Goal: Task Accomplishment & Management: Use online tool/utility

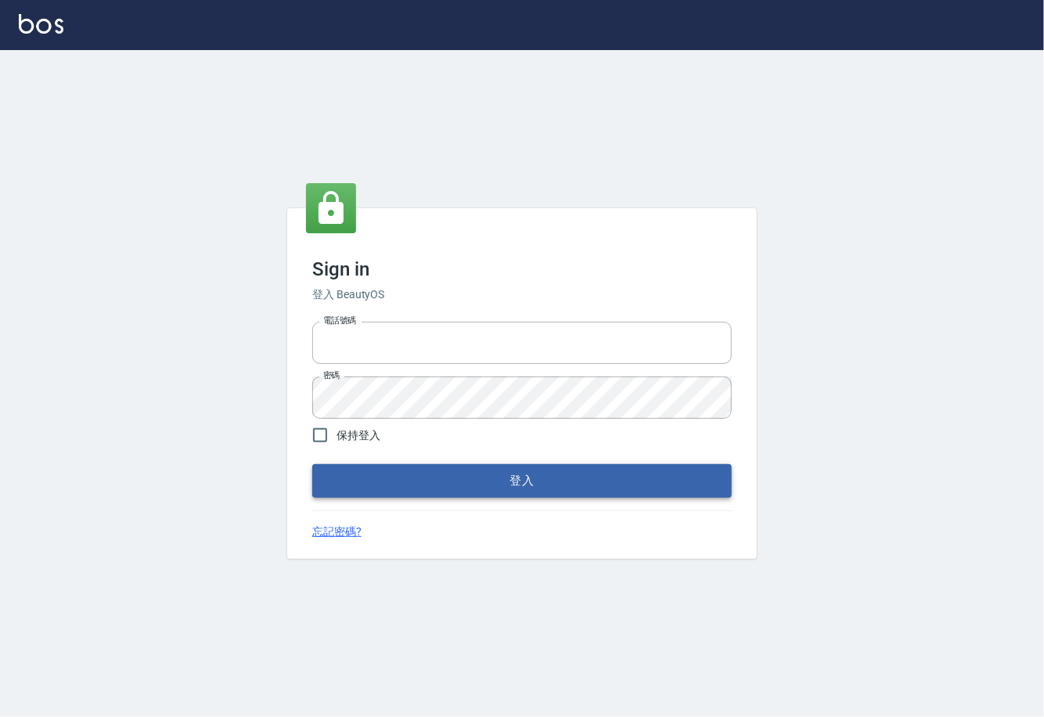
type input "0225929166"
click at [414, 483] on button "登入" at bounding box center [521, 480] width 419 height 33
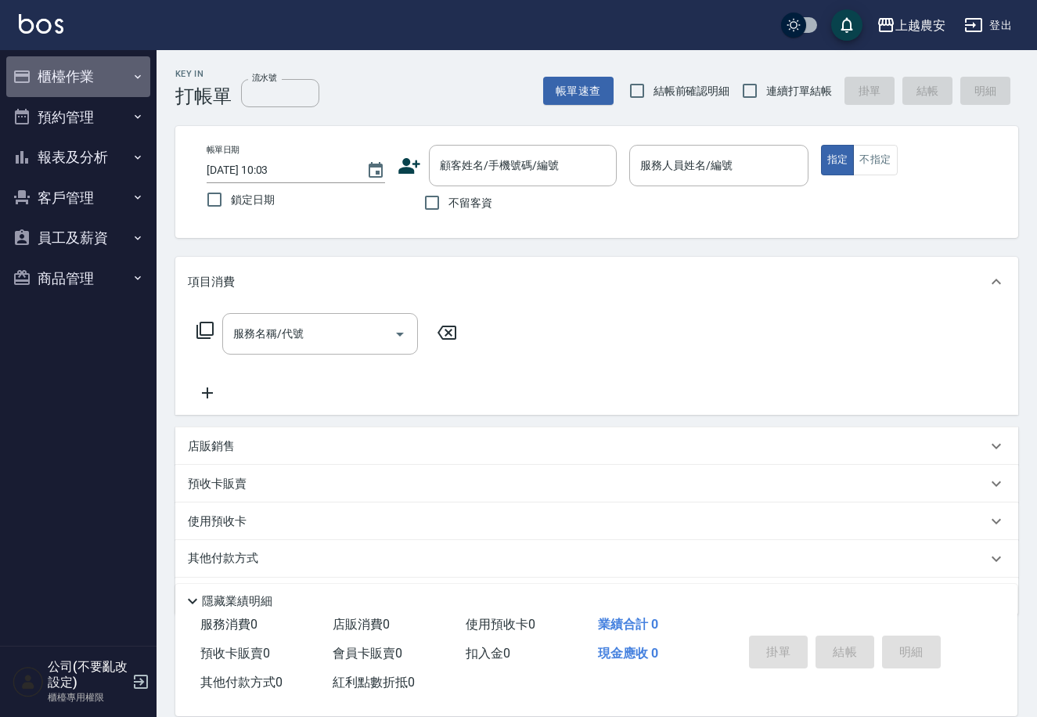
click at [139, 73] on icon "button" at bounding box center [137, 76] width 13 height 13
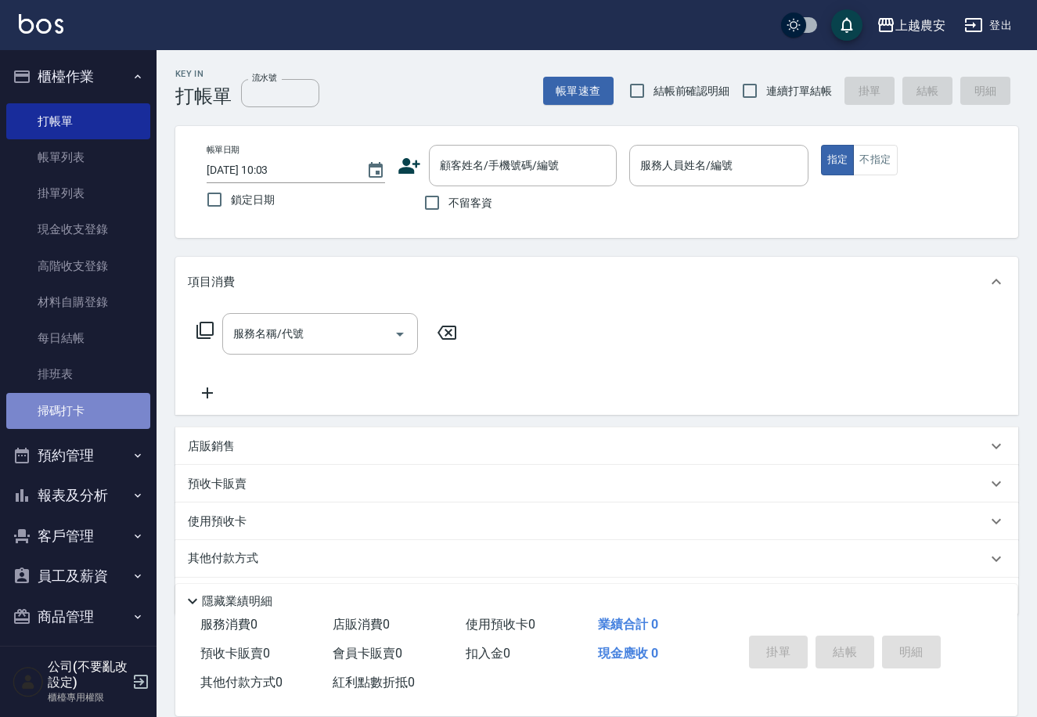
click at [81, 401] on link "掃碼打卡" at bounding box center [78, 411] width 144 height 36
